Goal: Browse casually

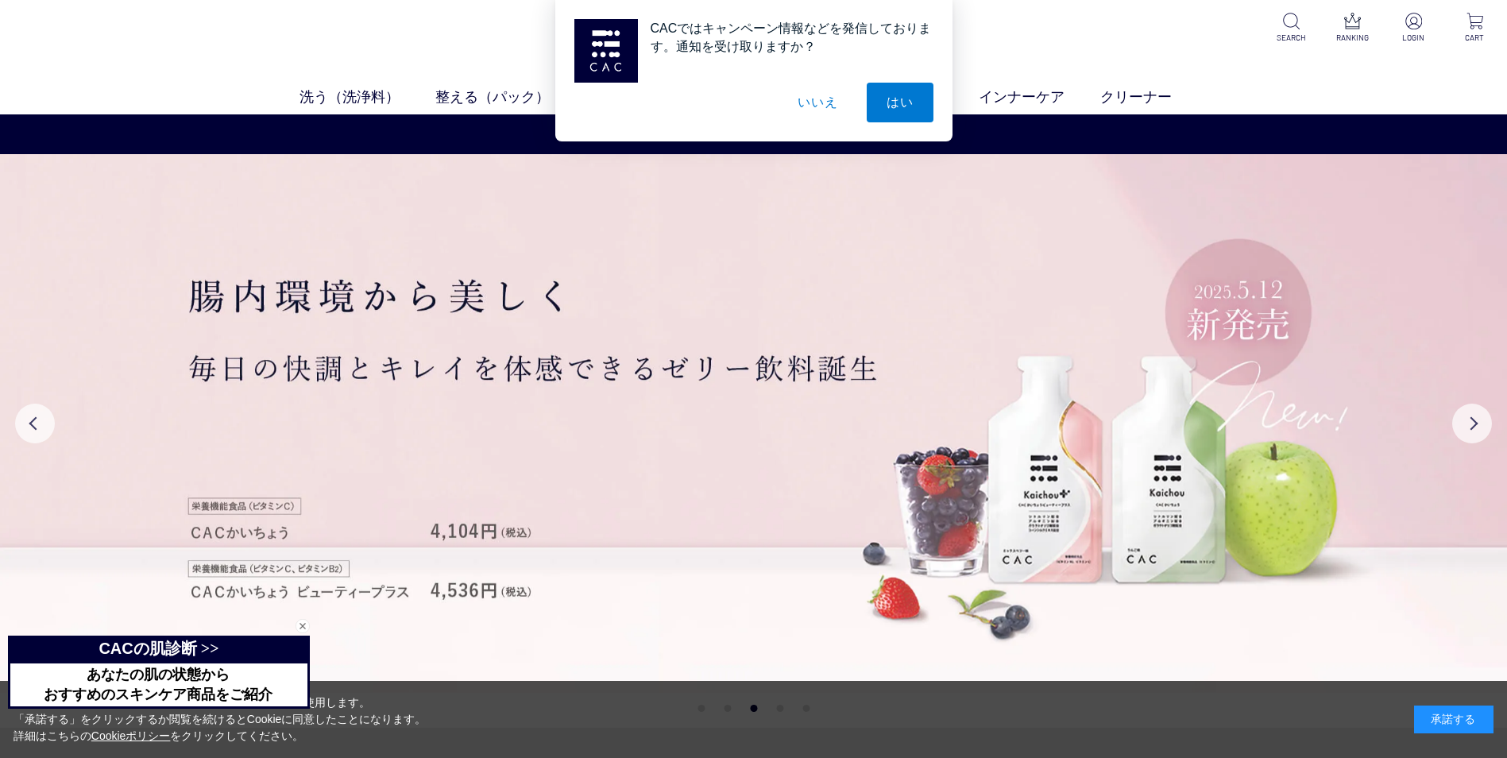
drag, startPoint x: 530, startPoint y: 445, endPoint x: 1469, endPoint y: 21, distance: 1030.8
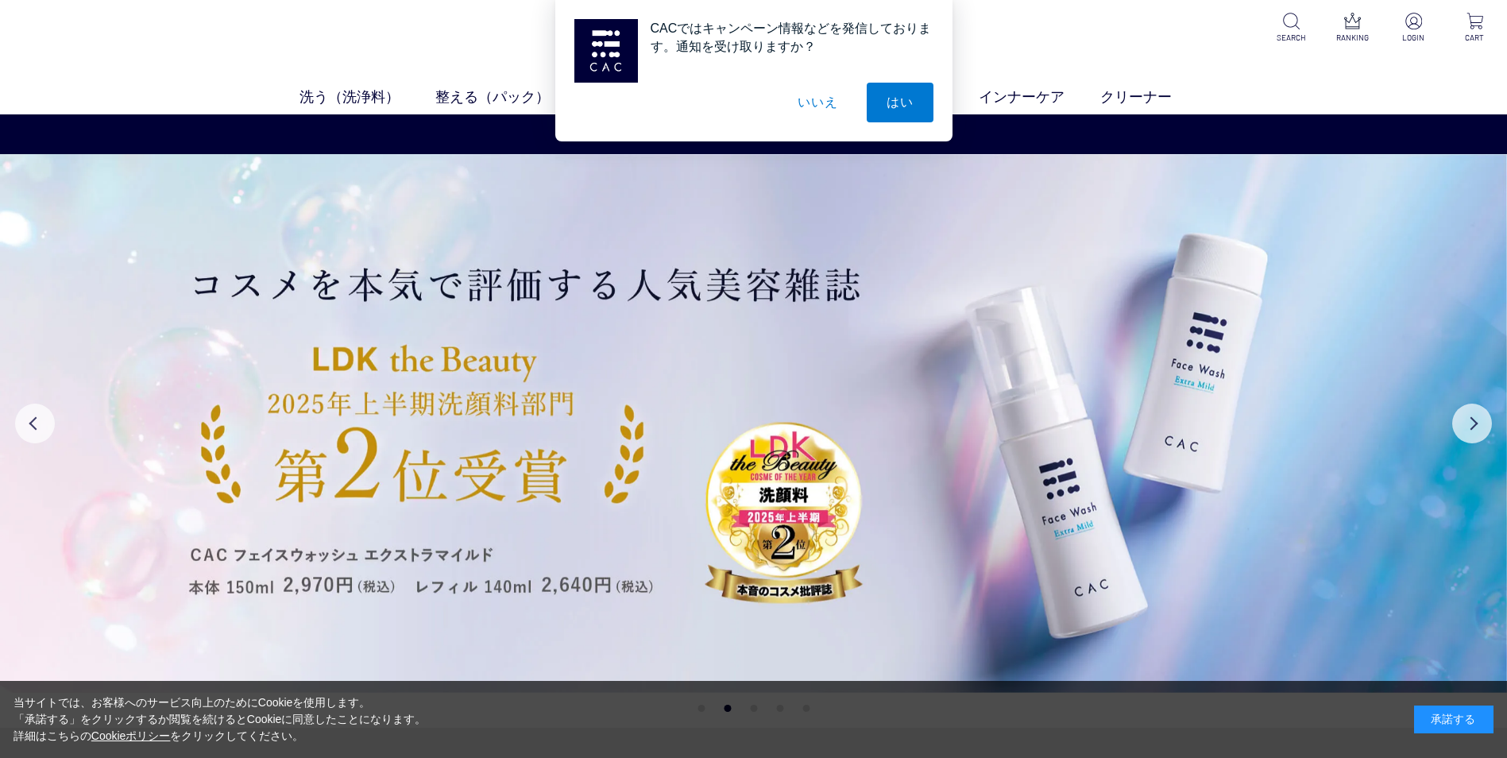
drag, startPoint x: 805, startPoint y: 104, endPoint x: 847, endPoint y: 108, distance: 42.3
click at [806, 105] on button "いいえ" at bounding box center [816, 103] width 79 height 40
